Goal: Register for event/course

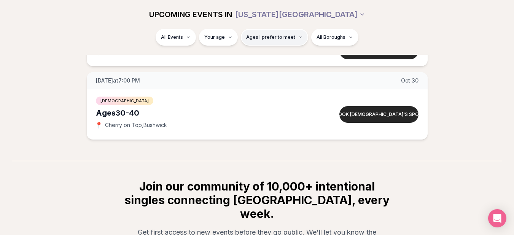
click at [287, 40] on span "Ages I prefer to meet" at bounding box center [270, 37] width 49 height 6
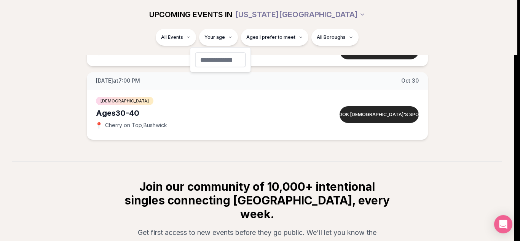
type input "**"
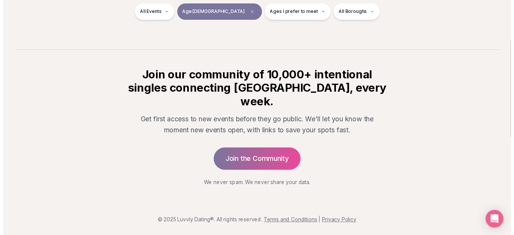
scroll to position [144, 0]
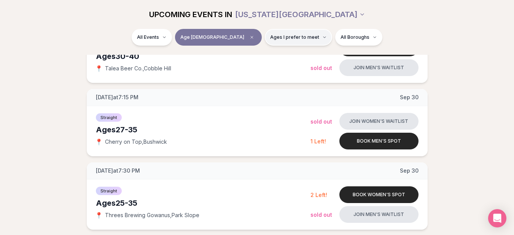
click at [271, 37] on span "Ages I prefer to meet" at bounding box center [294, 37] width 49 height 6
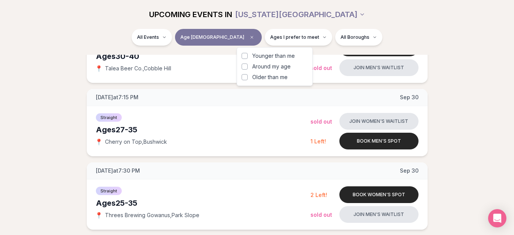
click at [245, 67] on button "Around my age" at bounding box center [245, 67] width 6 height 6
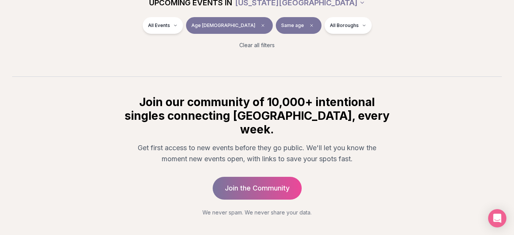
click at [360, 33] on div "All Events Age 35 Same age All Boroughs" at bounding box center [257, 27] width 426 height 20
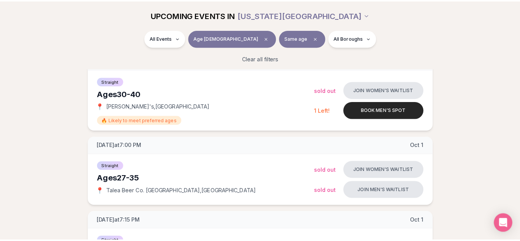
scroll to position [506, 0]
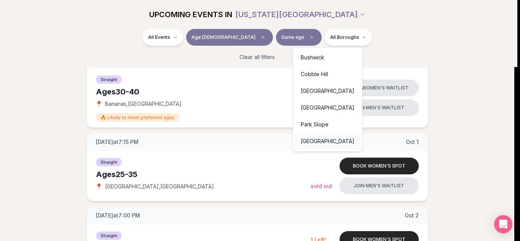
click at [306, 141] on div "Williamsburg" at bounding box center [328, 141] width 66 height 17
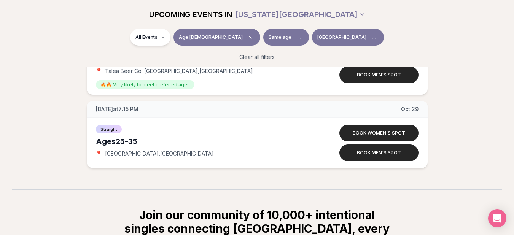
scroll to position [853, 0]
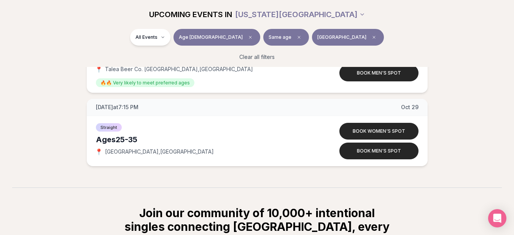
click at [372, 35] on icon "Clear borough filter" at bounding box center [374, 37] width 5 height 5
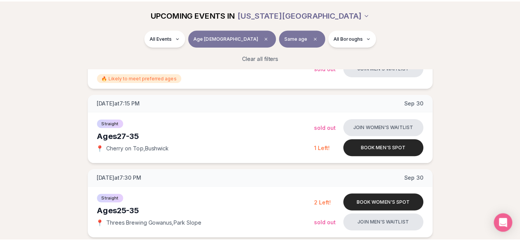
scroll to position [853, 0]
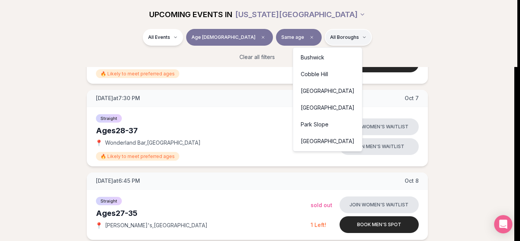
click at [316, 52] on div "Bushwick" at bounding box center [328, 57] width 66 height 17
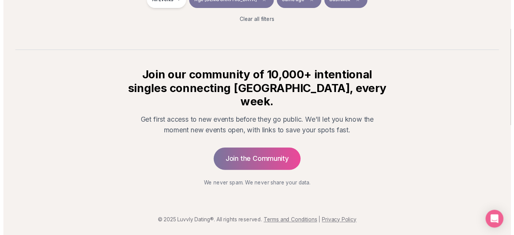
scroll to position [156, 0]
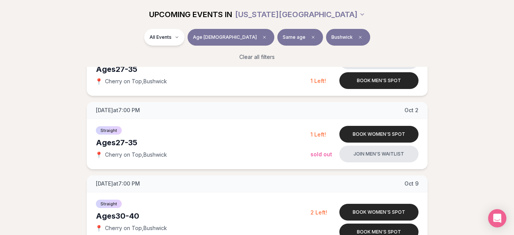
scroll to position [139, 0]
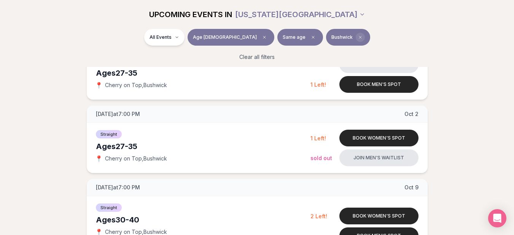
click at [356, 33] on span "Clear borough filter" at bounding box center [360, 37] width 9 height 9
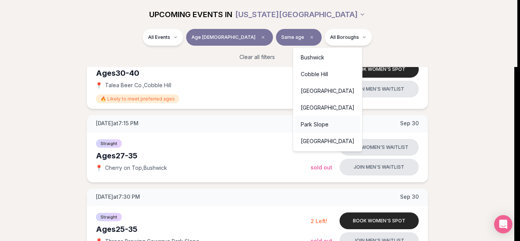
click at [322, 123] on div "Park Slope" at bounding box center [328, 124] width 66 height 17
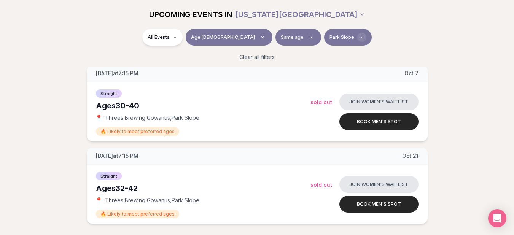
scroll to position [164, 0]
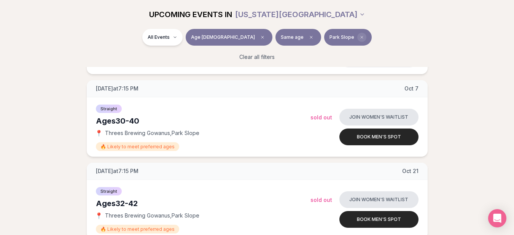
click at [361, 38] on icon "Clear borough filter" at bounding box center [362, 37] width 2 height 2
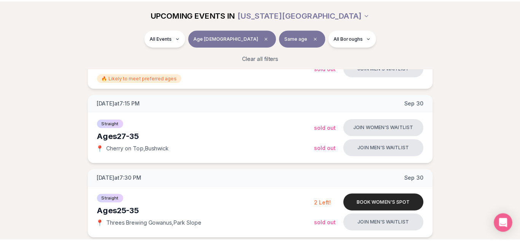
scroll to position [164, 0]
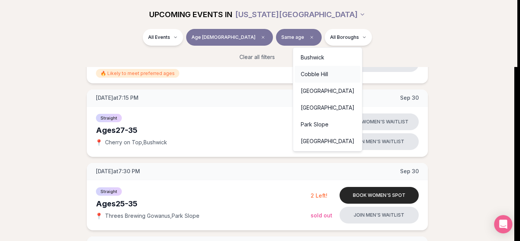
click at [314, 72] on div "Cobble Hill" at bounding box center [328, 74] width 66 height 17
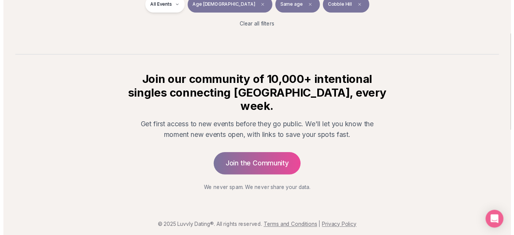
scroll to position [156, 0]
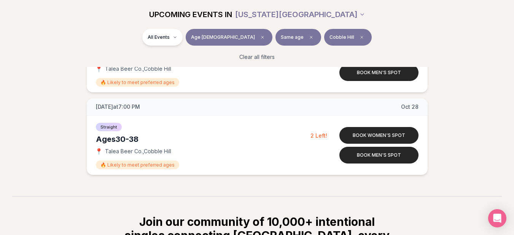
scroll to position [398, 0]
